Goal: Transaction & Acquisition: Purchase product/service

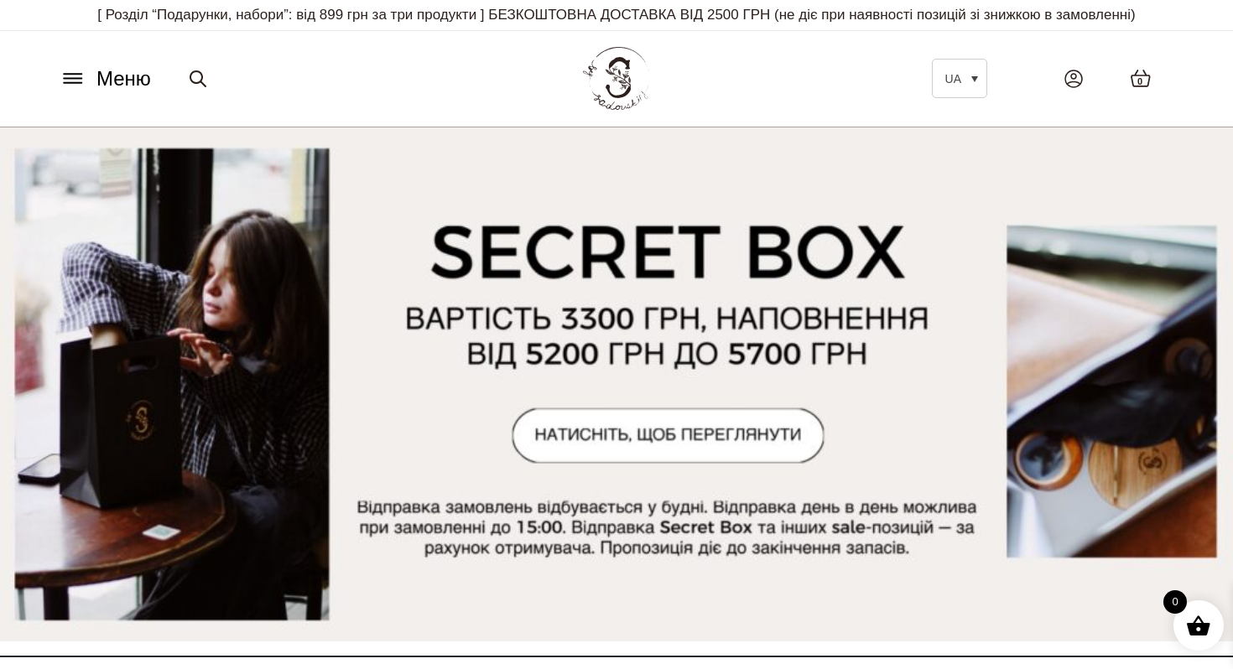
click at [122, 83] on span "Меню" at bounding box center [123, 79] width 55 height 30
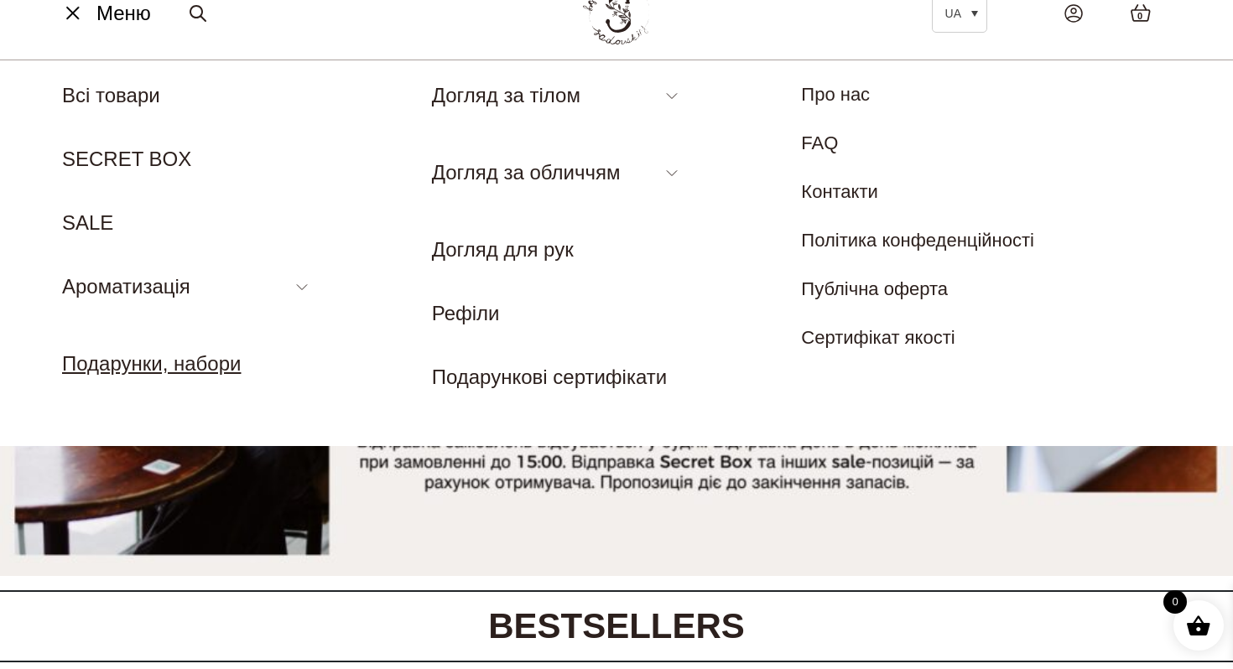
scroll to position [78, 0]
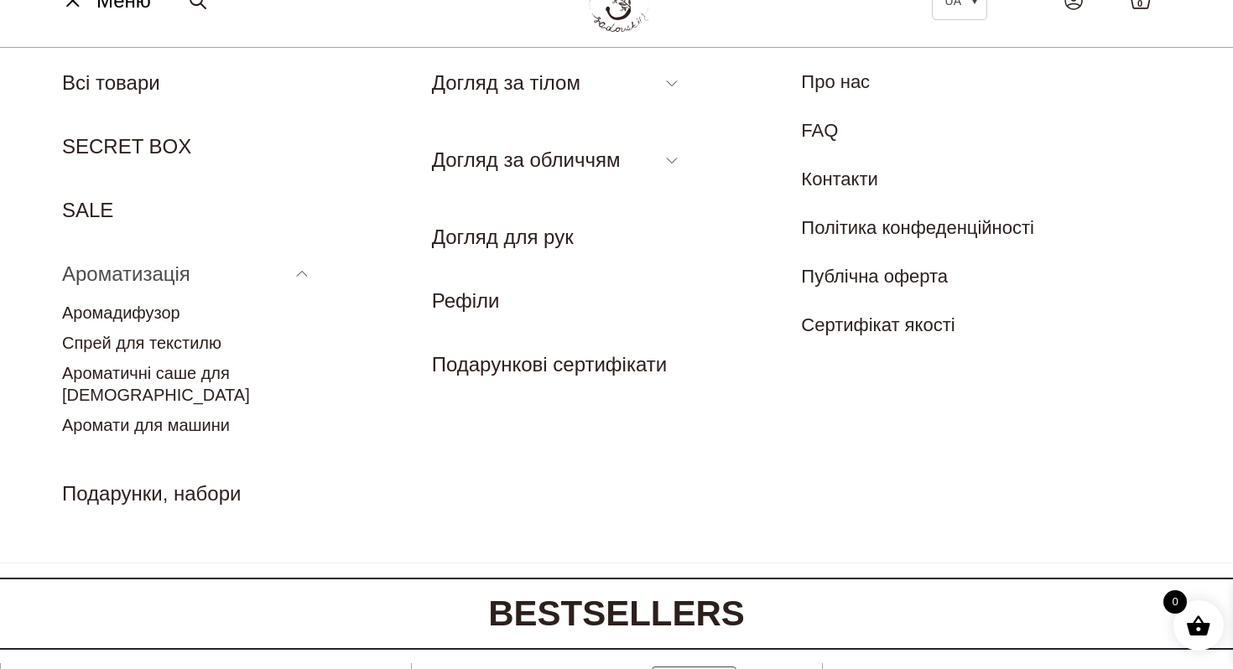
click at [145, 271] on link "Ароматизація" at bounding box center [126, 273] width 128 height 23
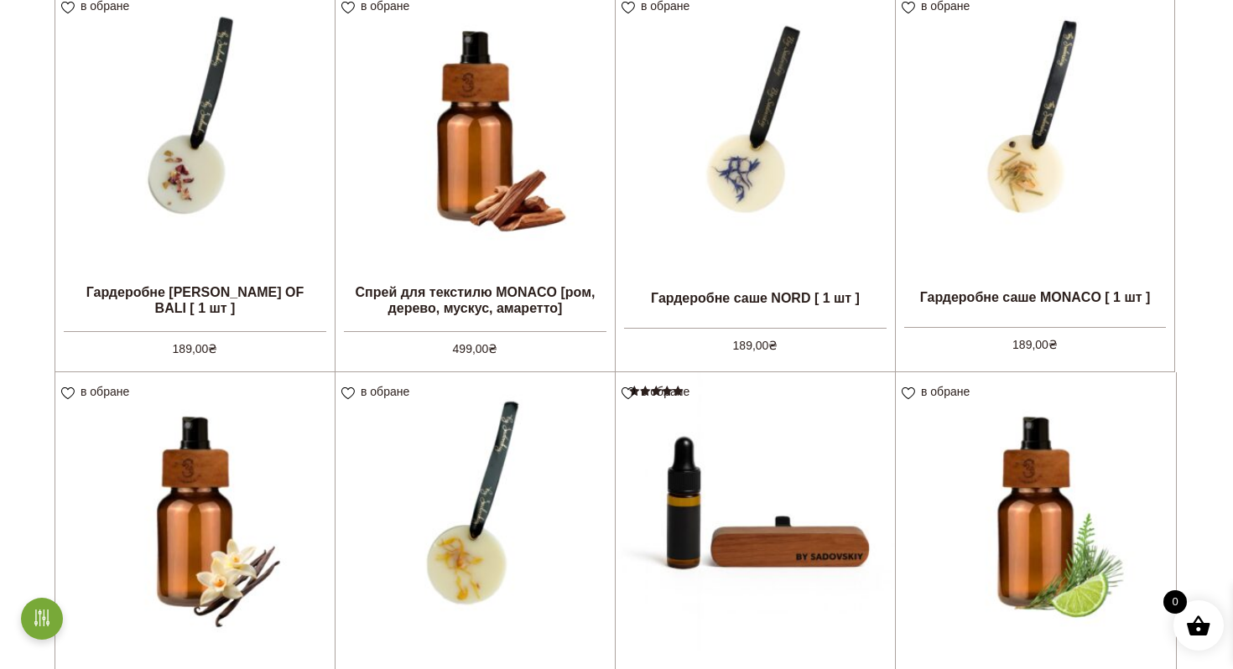
scroll to position [1483, 0]
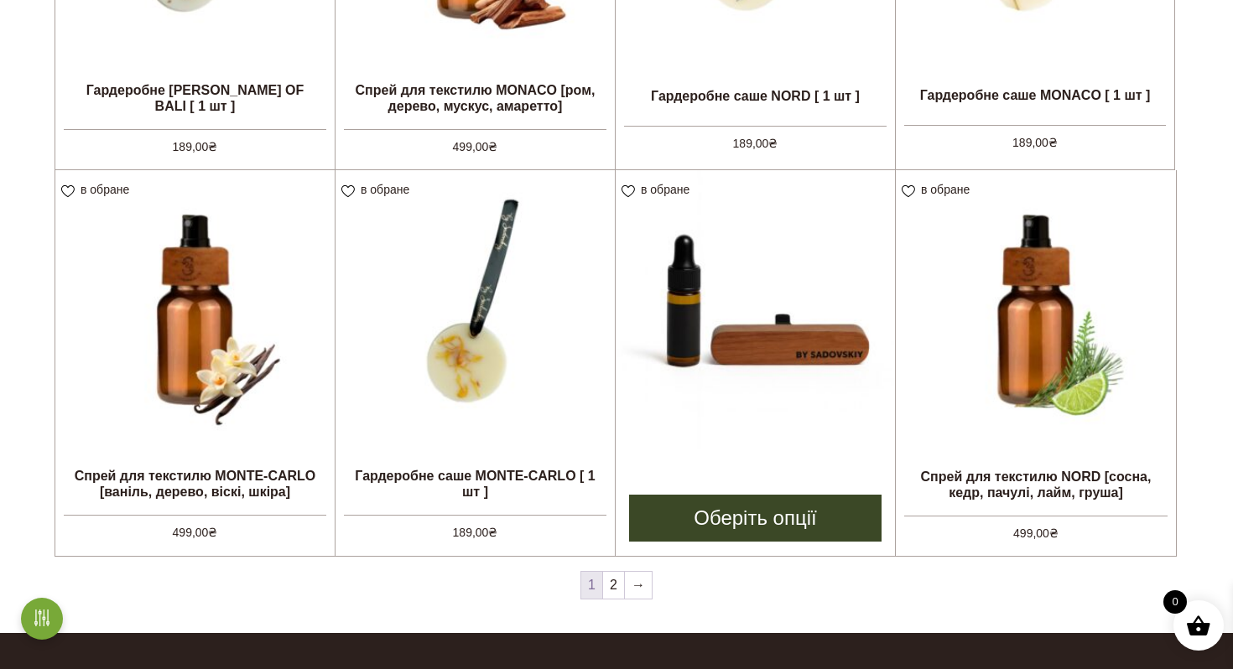
click at [784, 292] on img at bounding box center [754, 309] width 279 height 279
click at [718, 316] on img at bounding box center [754, 309] width 279 height 279
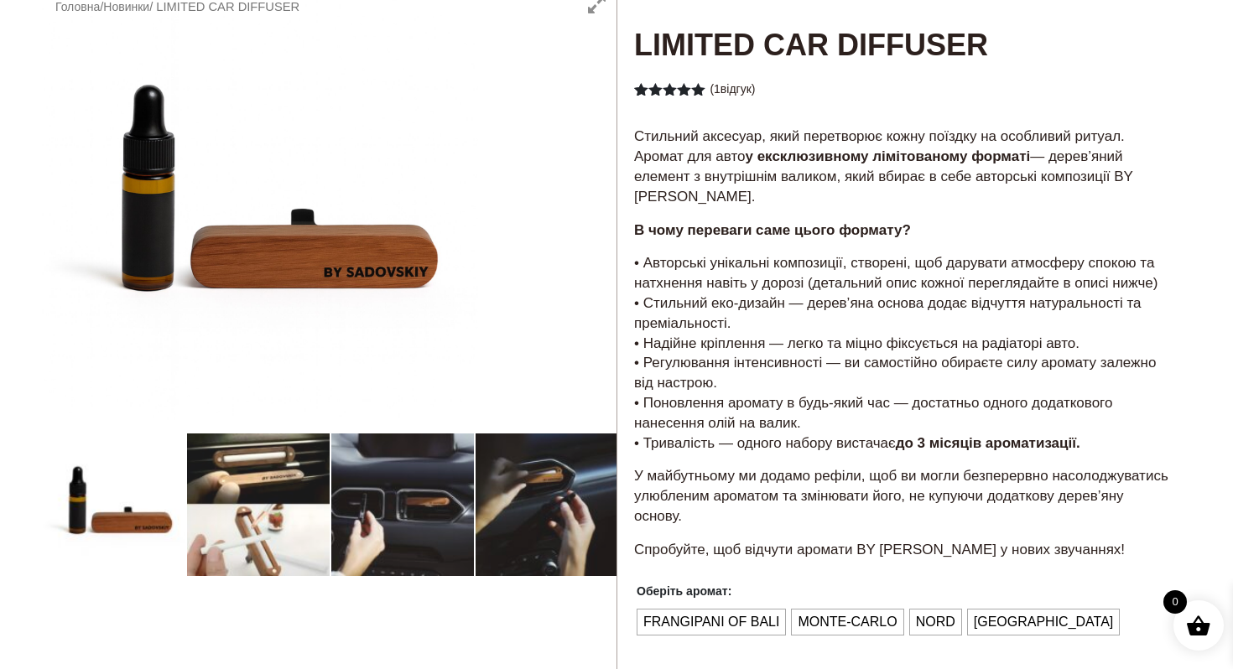
scroll to position [144, 0]
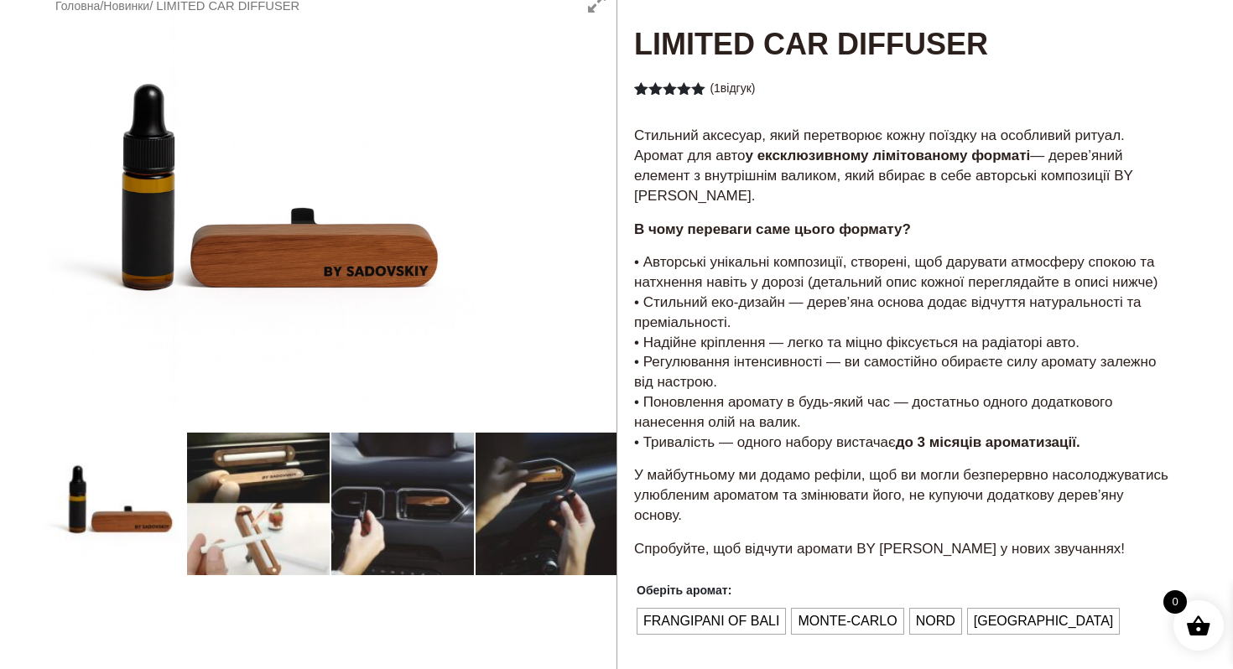
click at [280, 478] on div at bounding box center [329, 500] width 574 height 1035
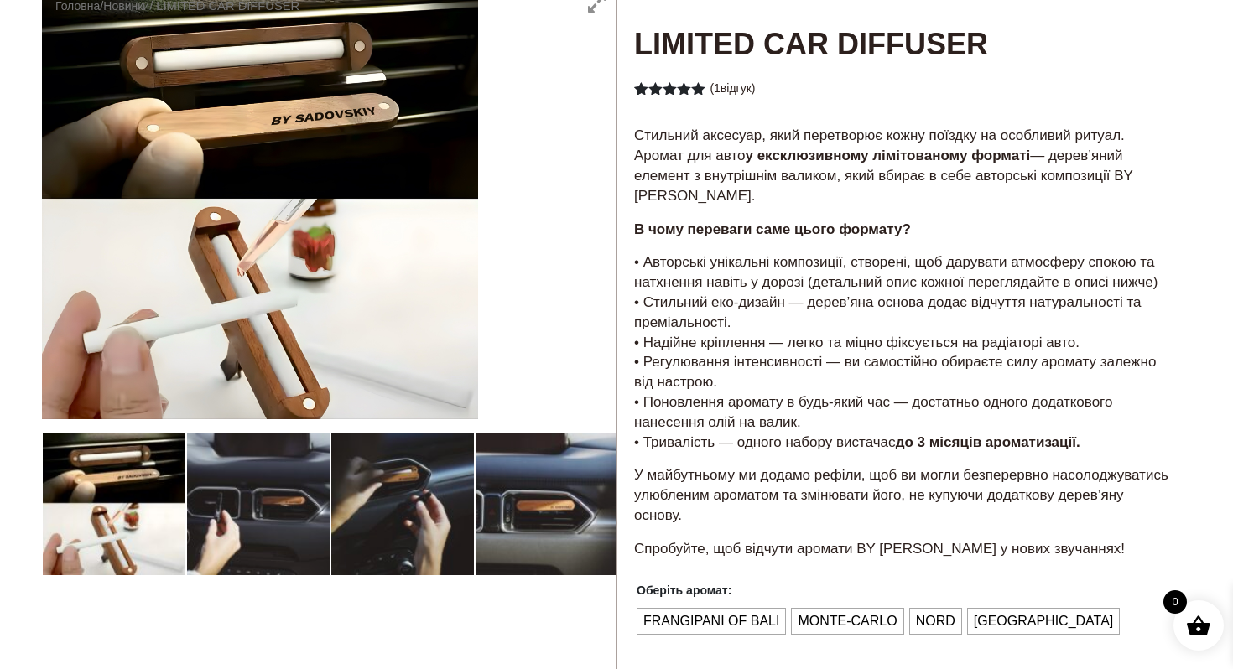
click at [356, 476] on div at bounding box center [329, 500] width 574 height 1035
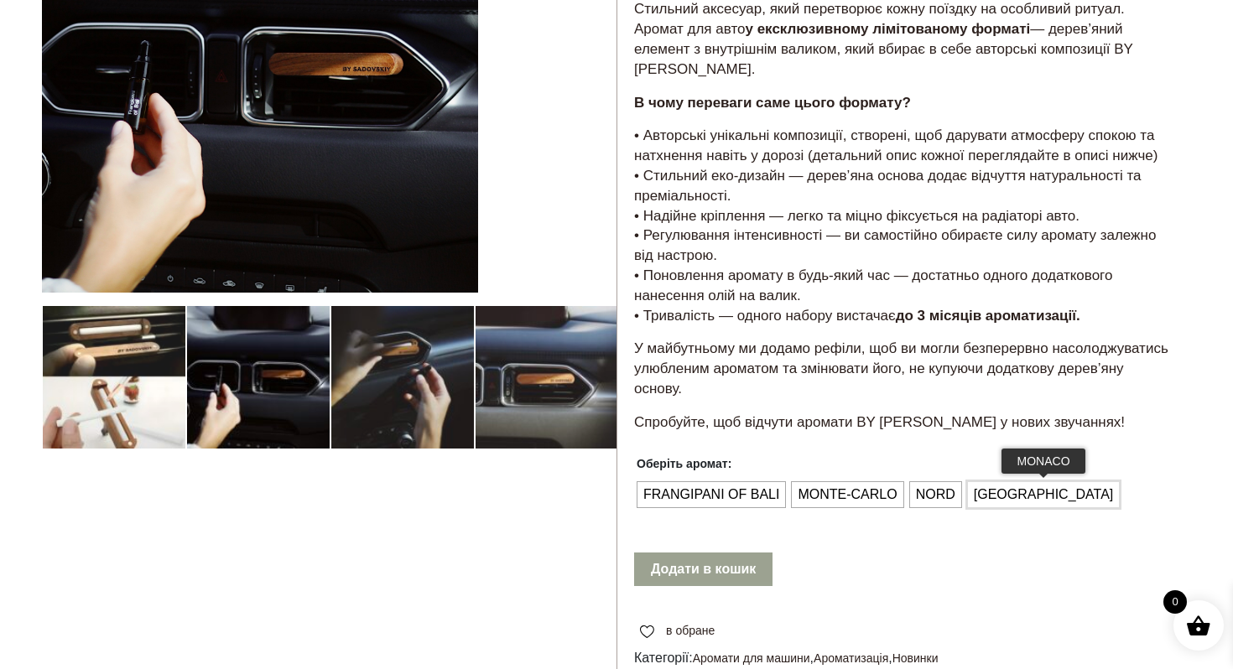
scroll to position [379, 0]
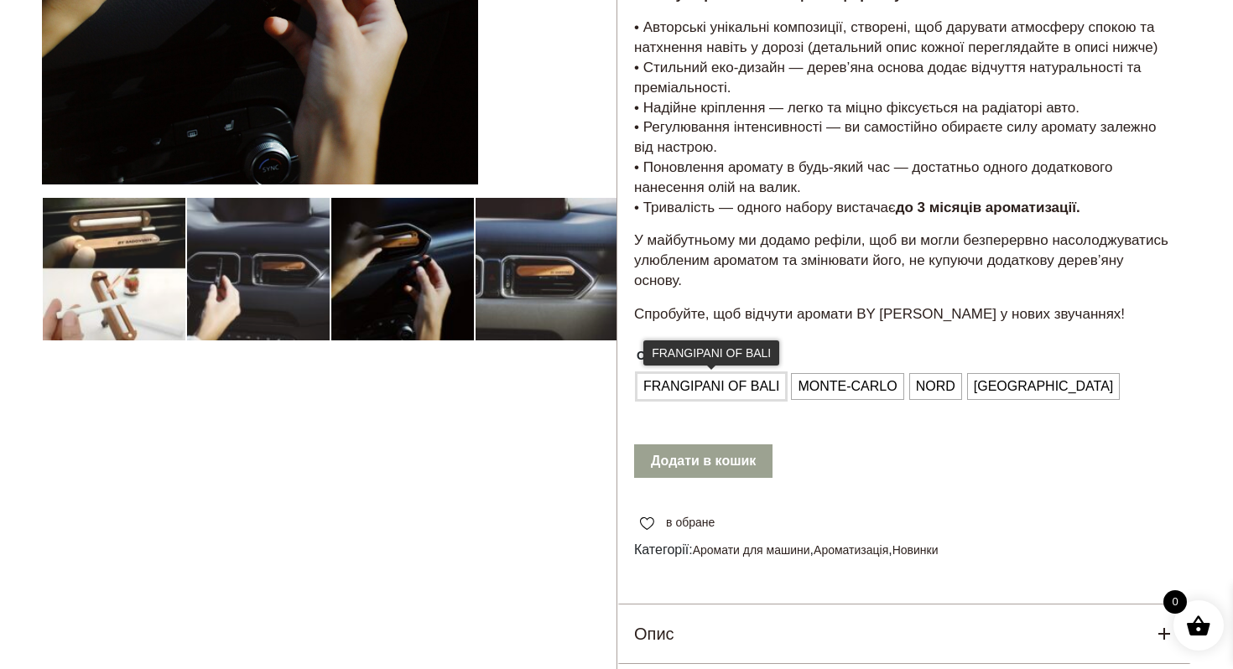
click at [710, 386] on span "FRANGIPANI OF BALI" at bounding box center [711, 386] width 144 height 27
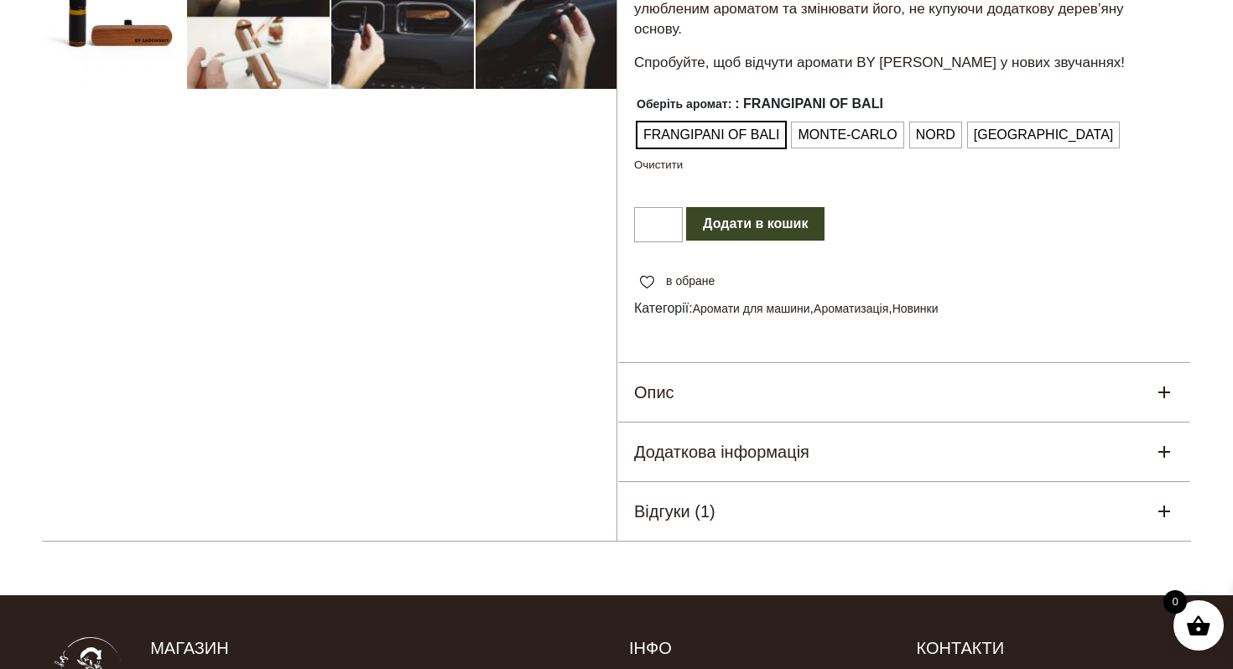
scroll to position [655, 0]
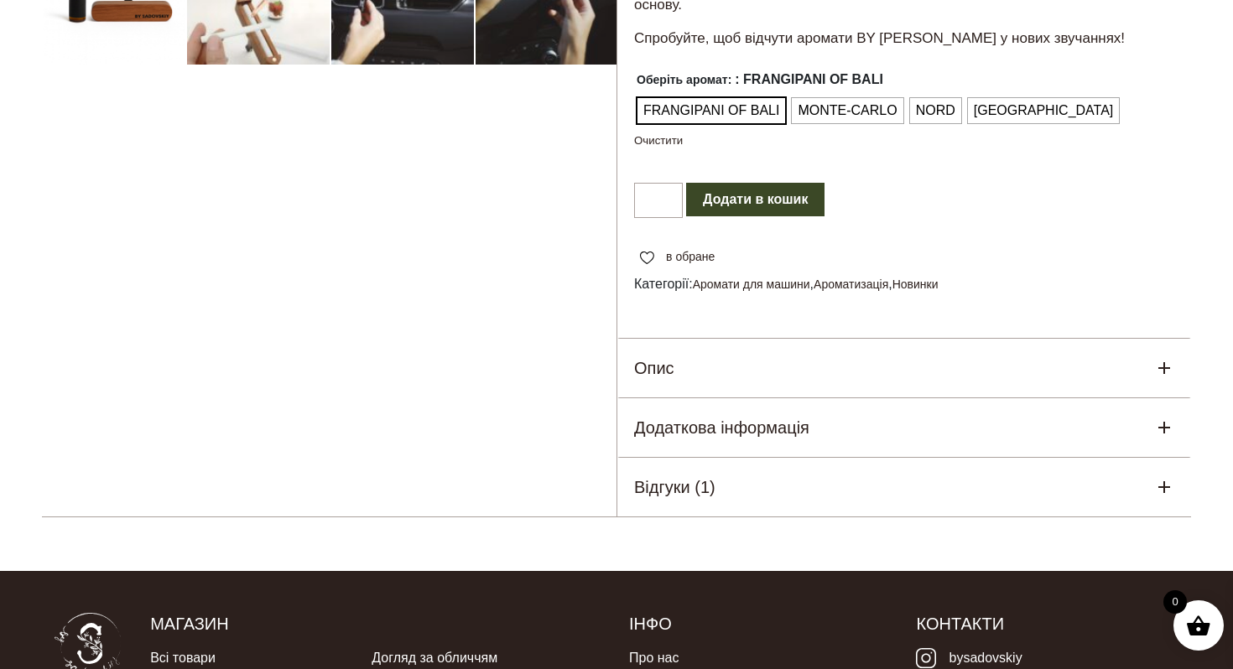
click at [748, 380] on div "Опис" at bounding box center [904, 368] width 574 height 59
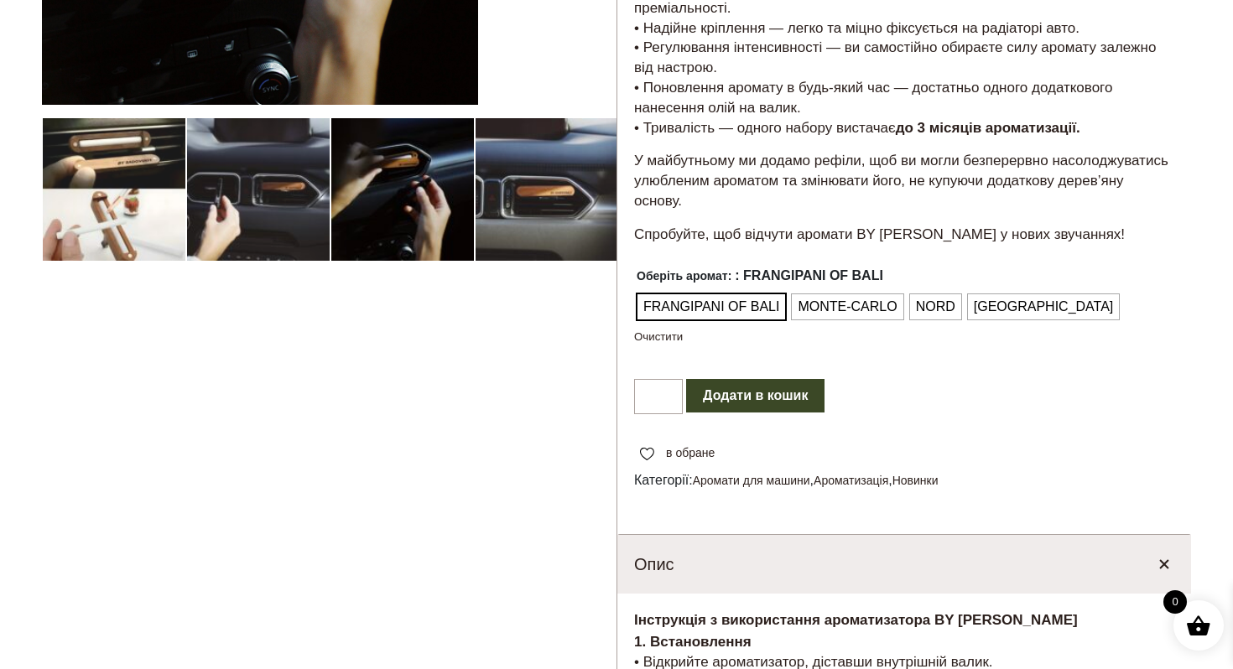
scroll to position [0, 0]
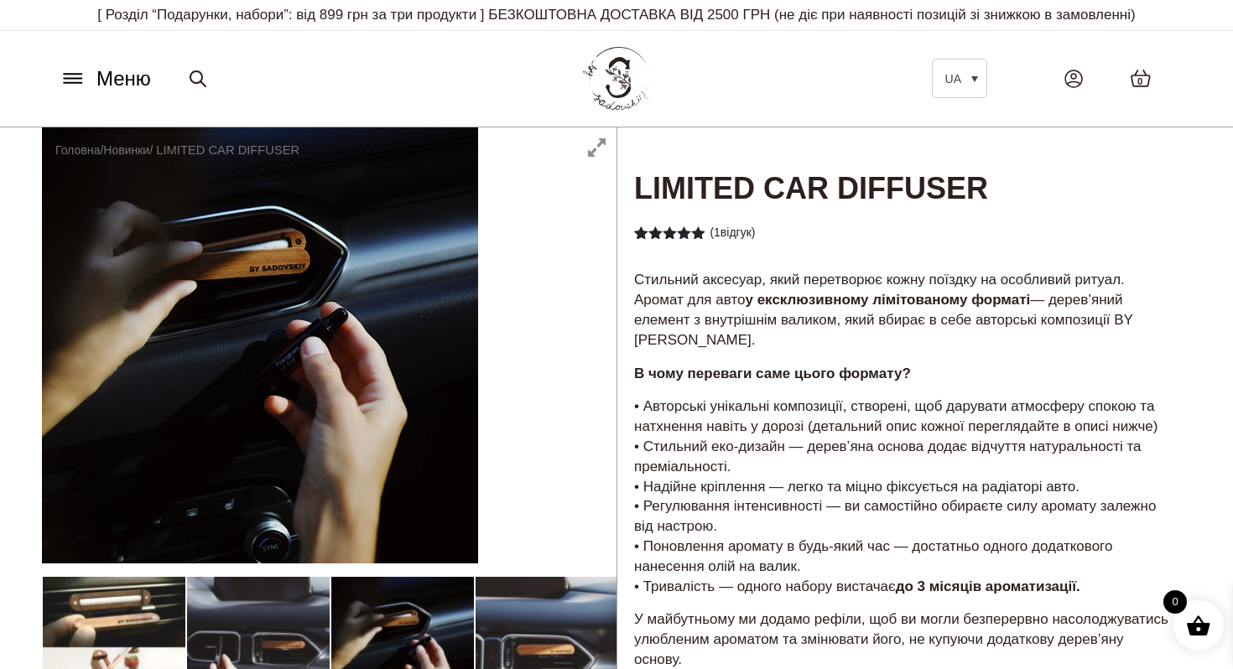
click at [76, 75] on icon at bounding box center [73, 79] width 27 height 18
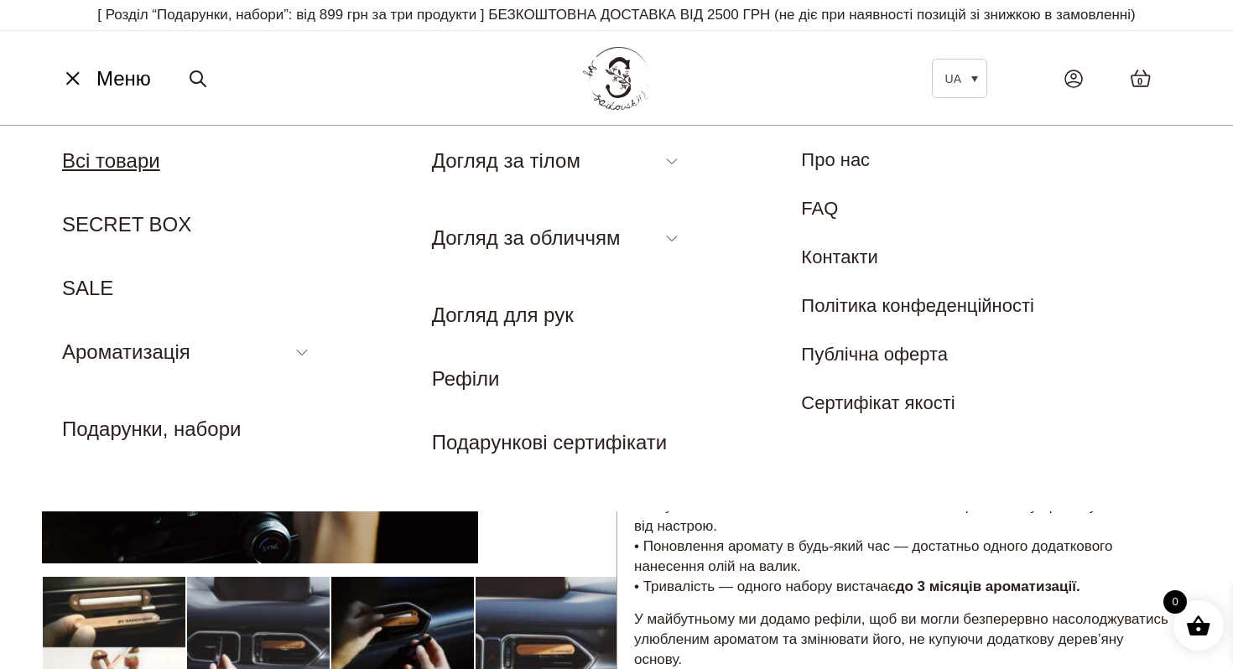
click at [127, 162] on link "Всі товари" at bounding box center [111, 160] width 98 height 23
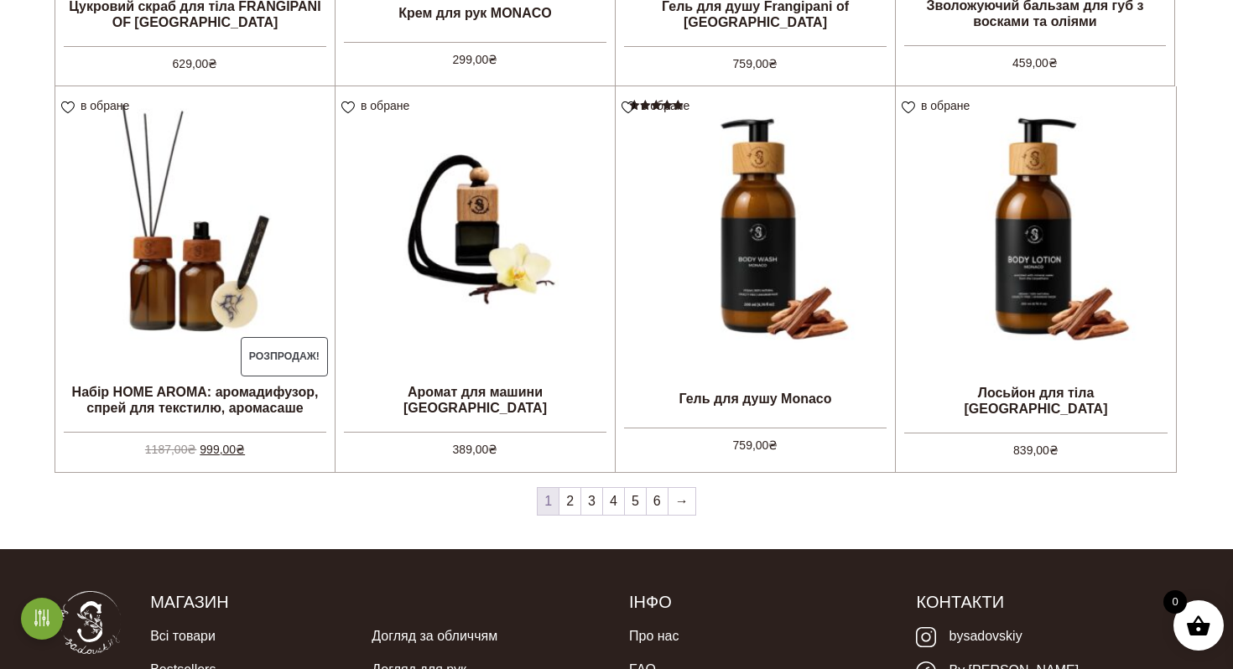
scroll to position [1643, 0]
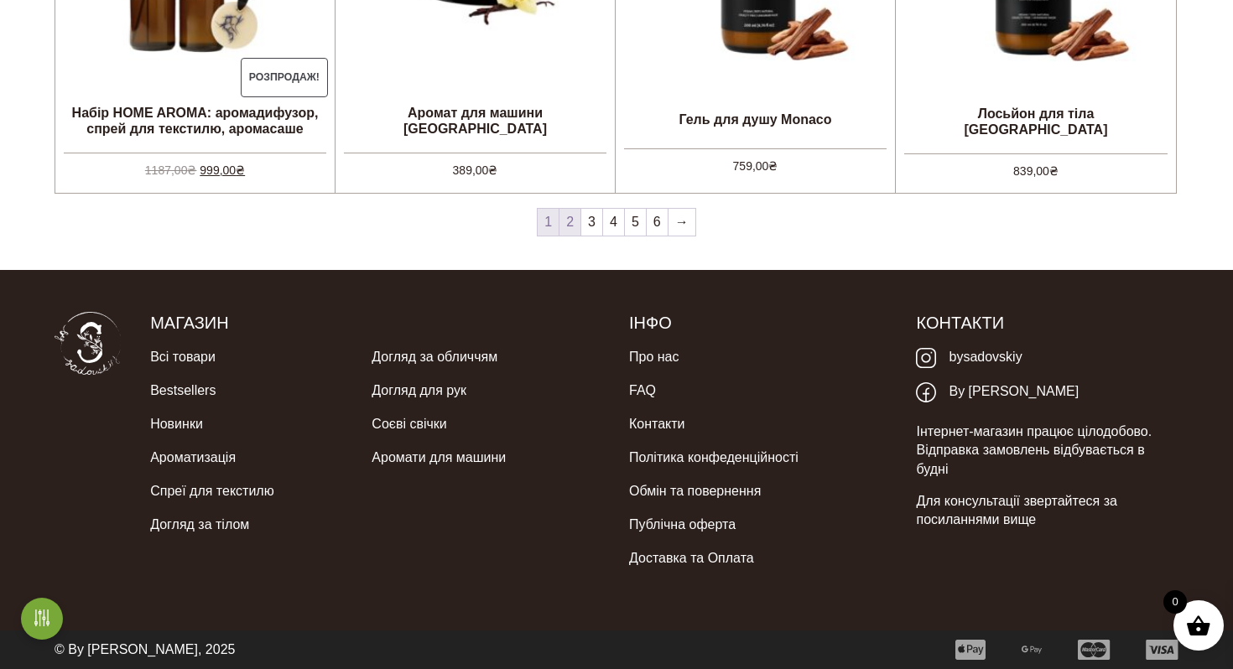
click at [576, 228] on link "2" at bounding box center [569, 222] width 21 height 27
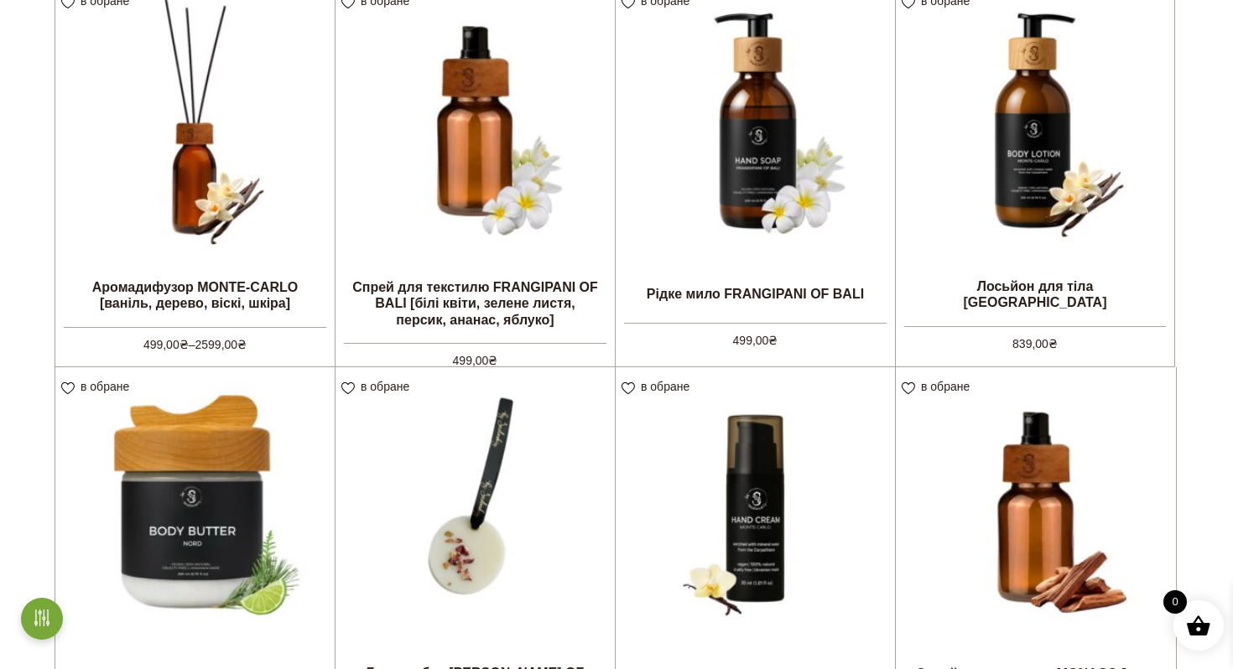
scroll to position [1543, 0]
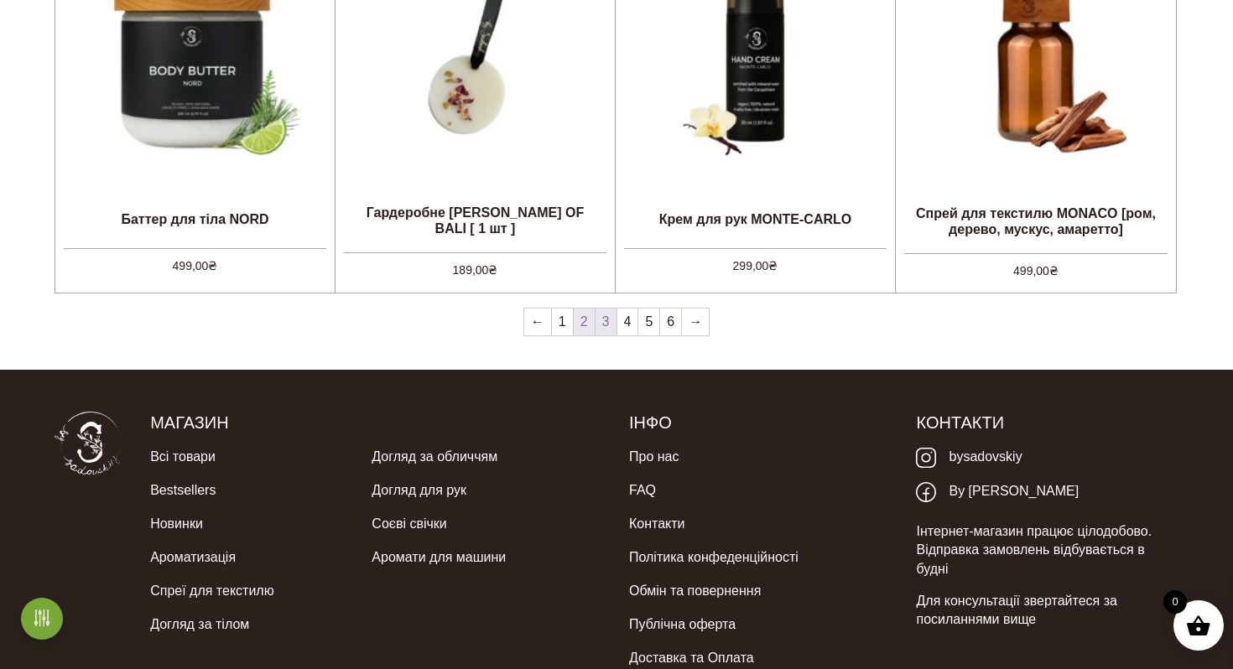
click at [604, 320] on link "3" at bounding box center [605, 322] width 21 height 27
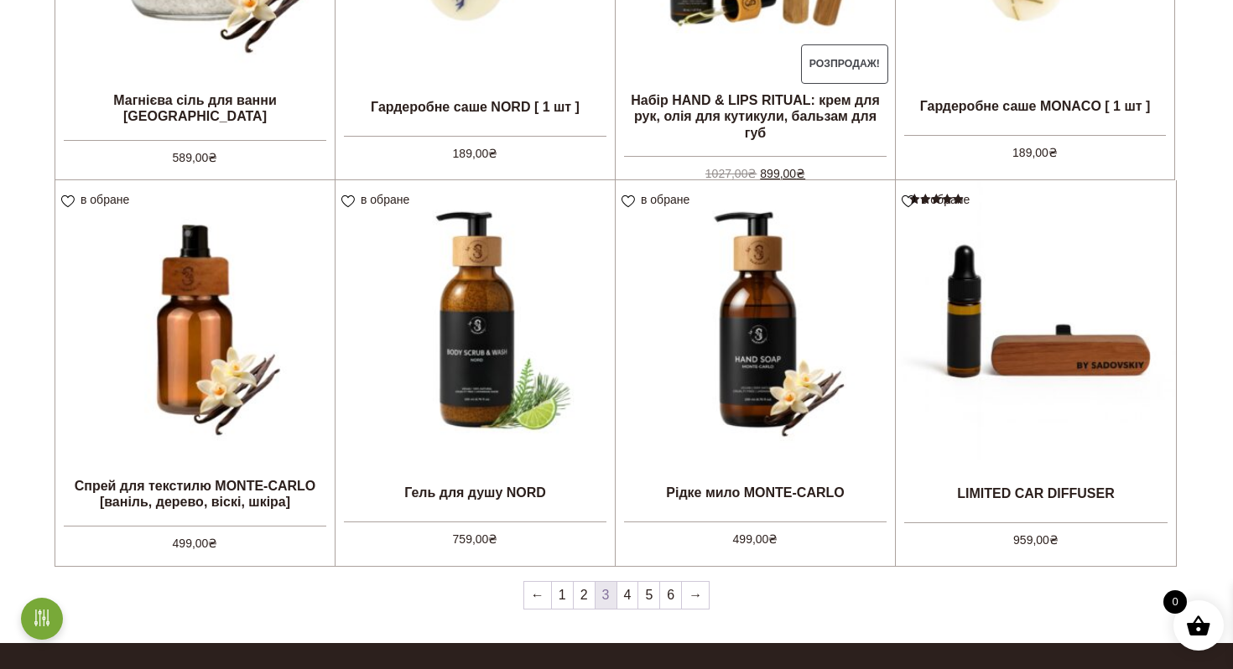
scroll to position [1643, 0]
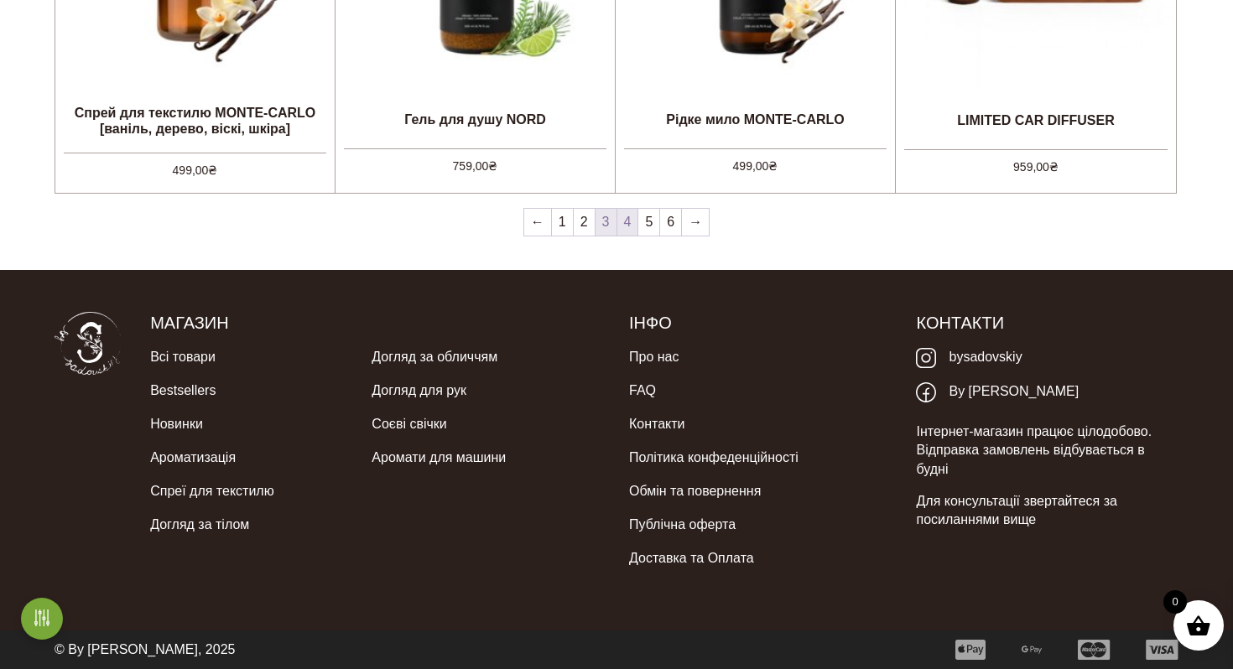
click at [628, 224] on link "4" at bounding box center [627, 222] width 21 height 27
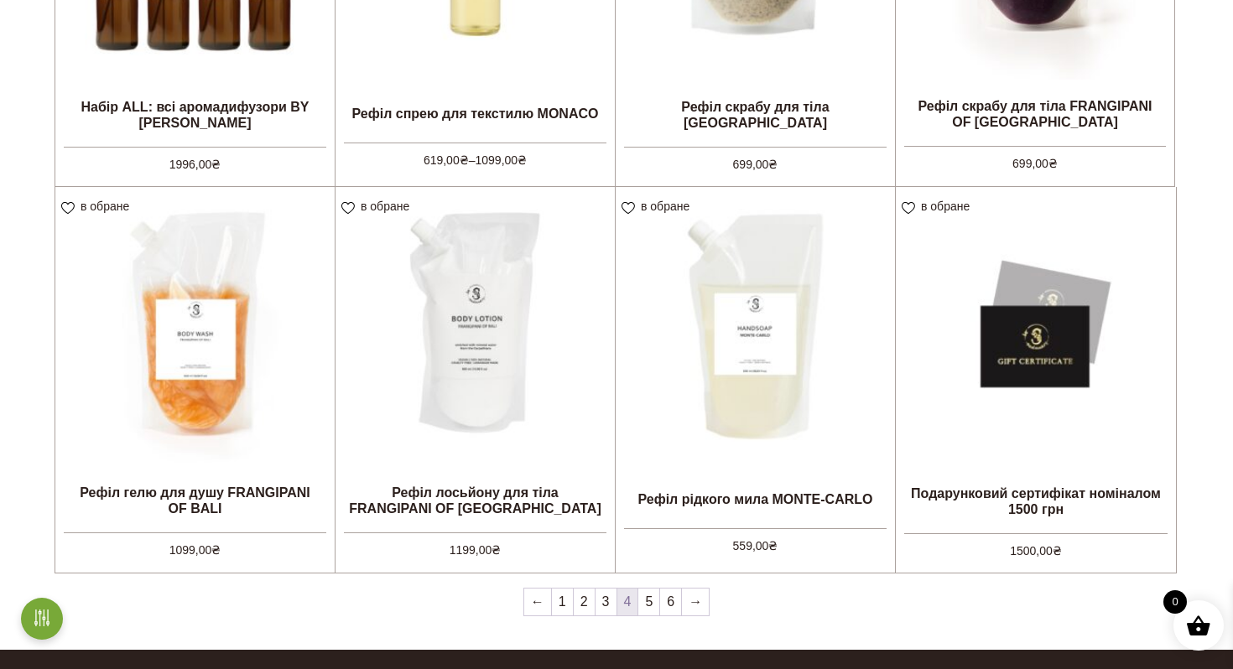
scroll to position [1286, 0]
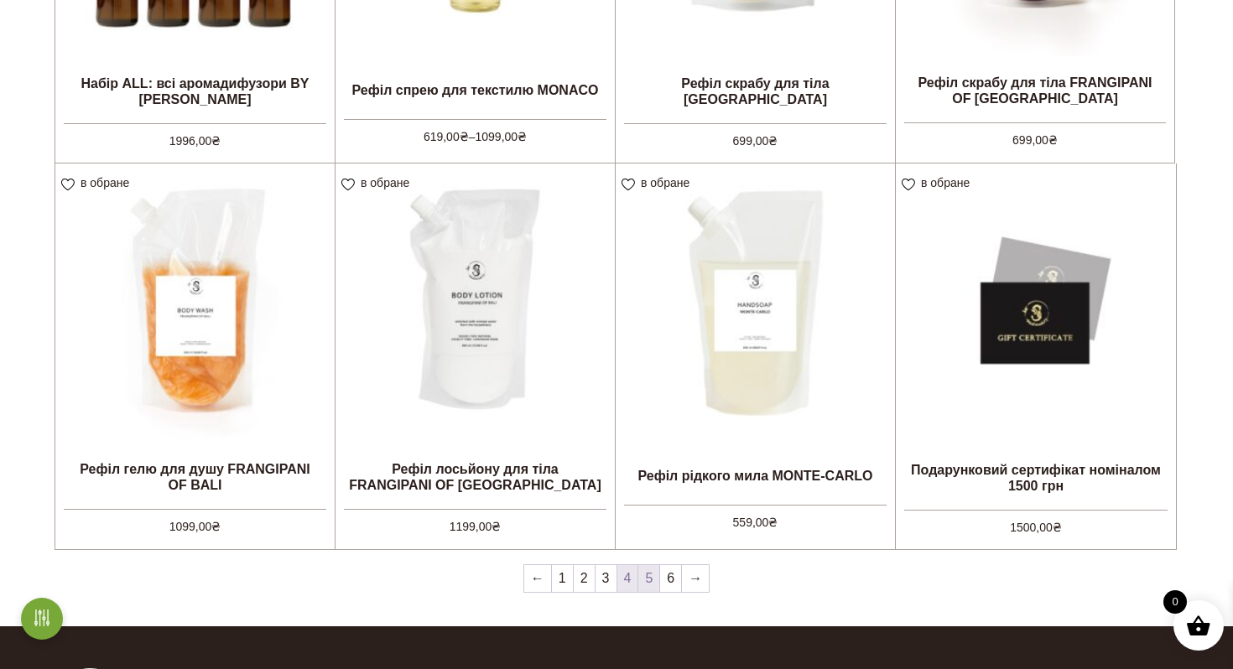
click at [652, 579] on link "5" at bounding box center [648, 578] width 21 height 27
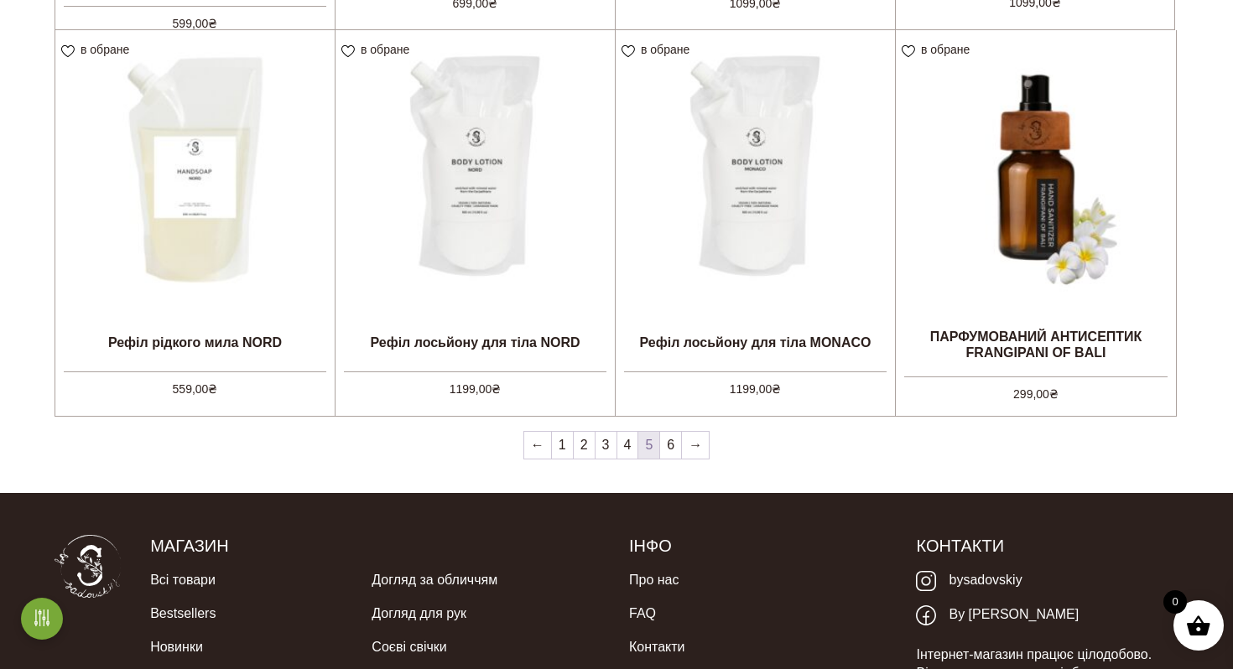
scroll to position [1643, 0]
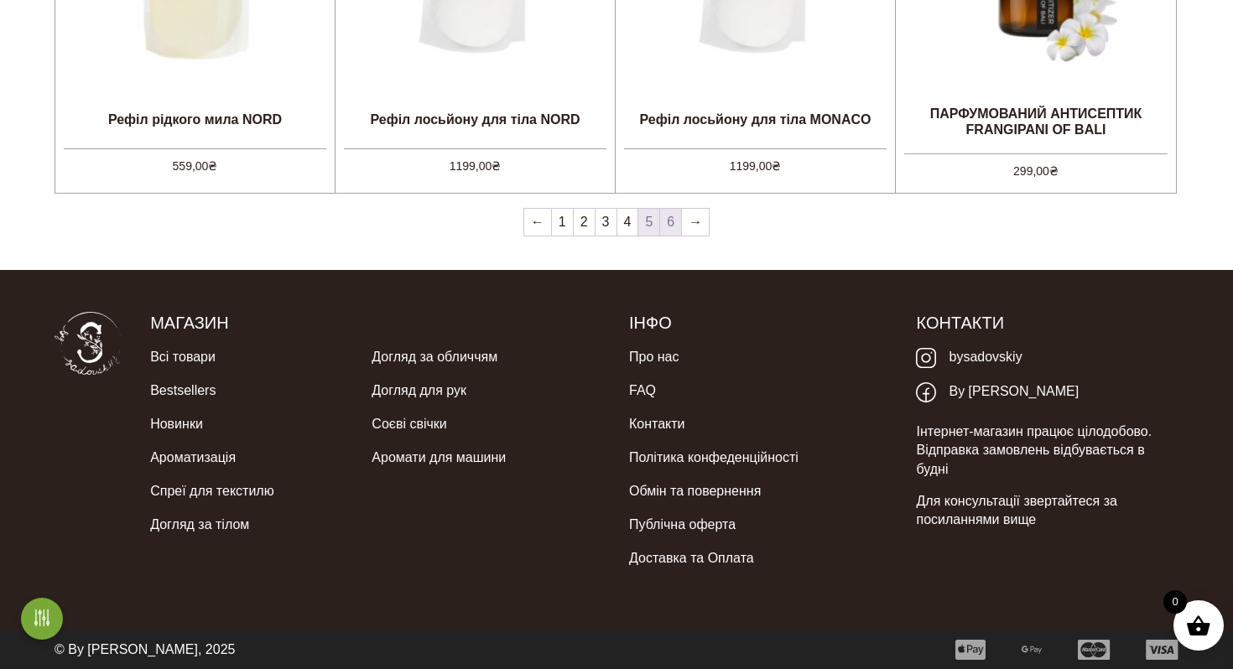
click at [667, 226] on link "6" at bounding box center [670, 222] width 21 height 27
